Goal: Information Seeking & Learning: Learn about a topic

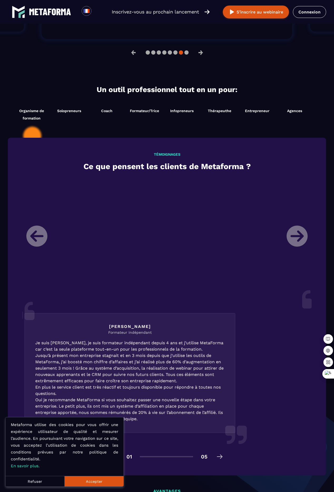
scroll to position [513, 0]
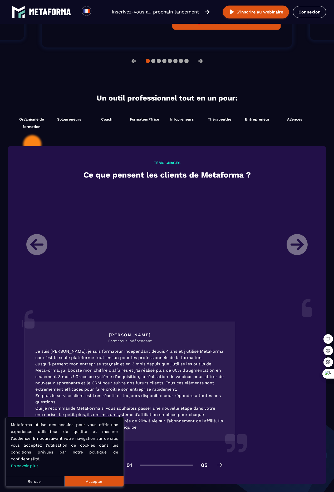
scroll to position [513, 0]
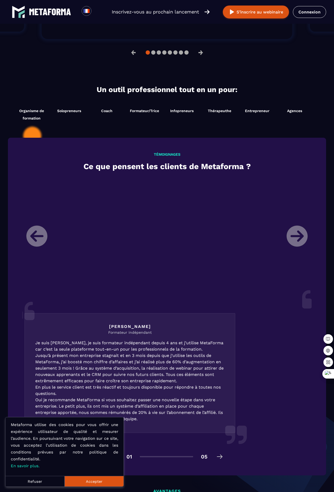
scroll to position [513, 0]
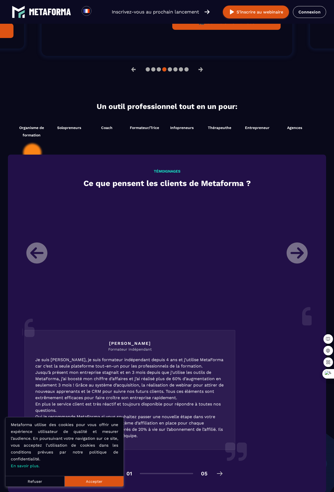
scroll to position [521, 0]
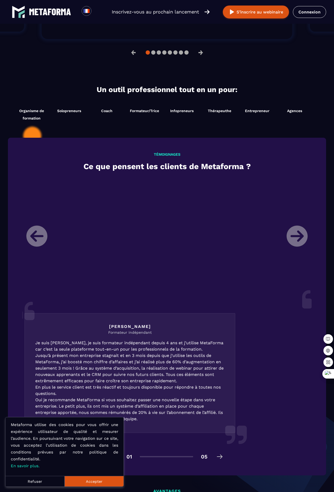
scroll to position [513, 0]
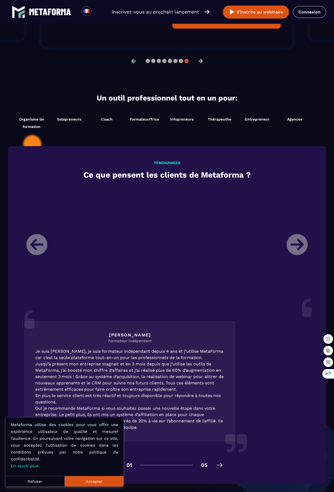
scroll to position [521, 0]
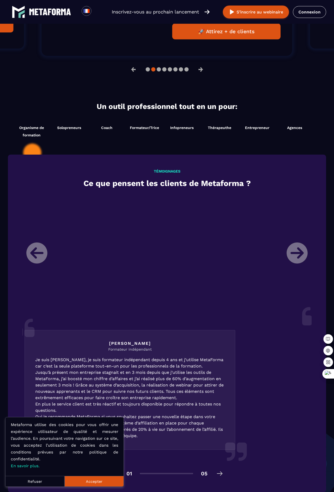
scroll to position [521, 0]
